Goal: Register for event/course

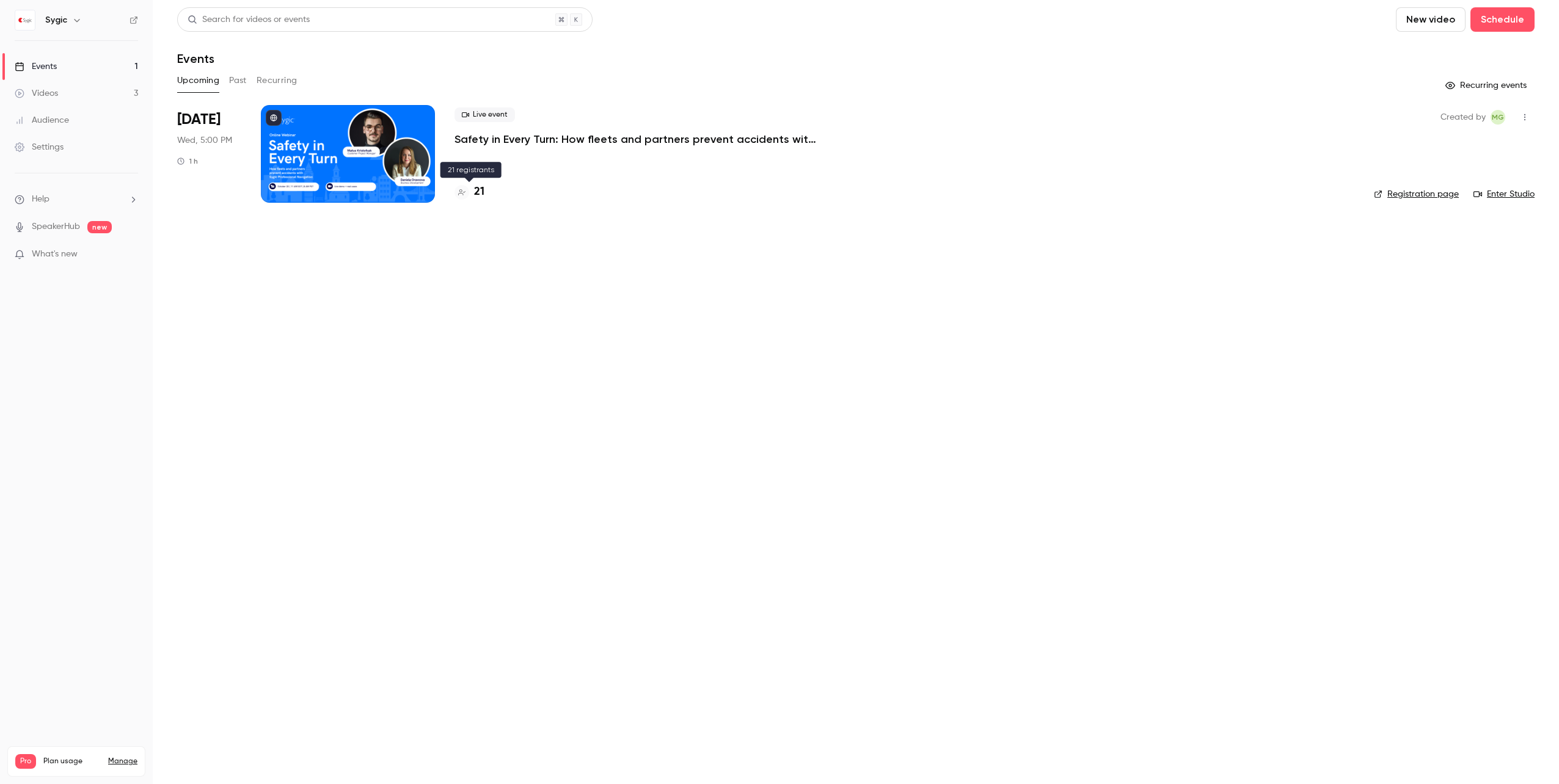
click at [474, 187] on h4 "21" at bounding box center [479, 192] width 10 height 17
